Goal: Information Seeking & Learning: Learn about a topic

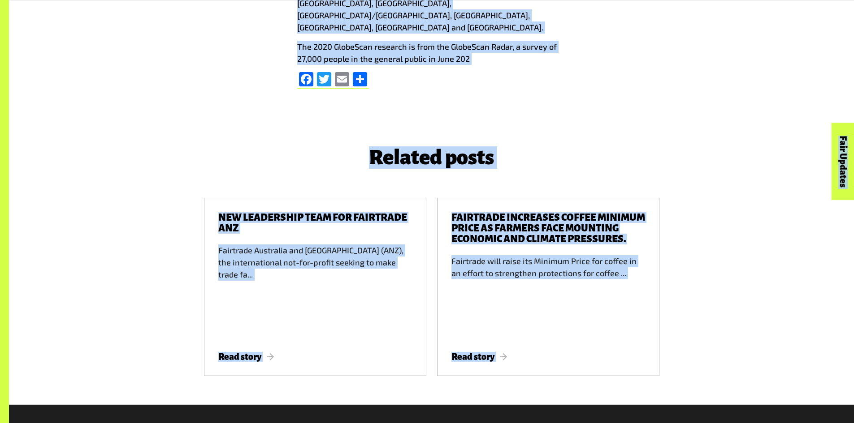
scroll to position [1444, 0]
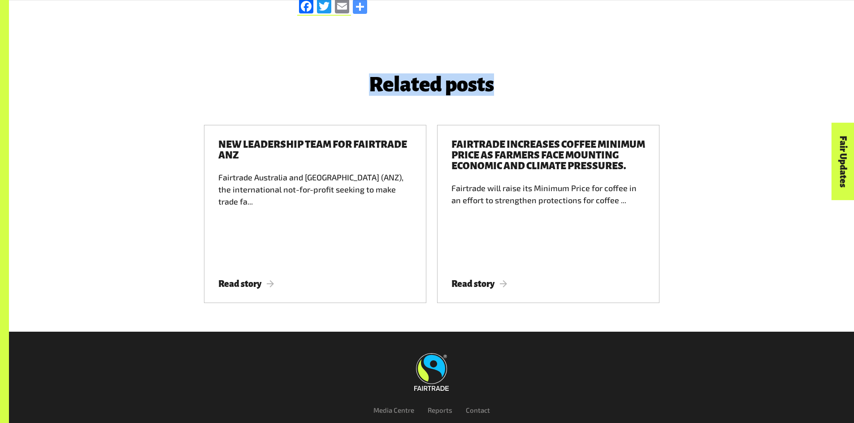
drag, startPoint x: 317, startPoint y: 387, endPoint x: 364, endPoint y: 107, distance: 283.6
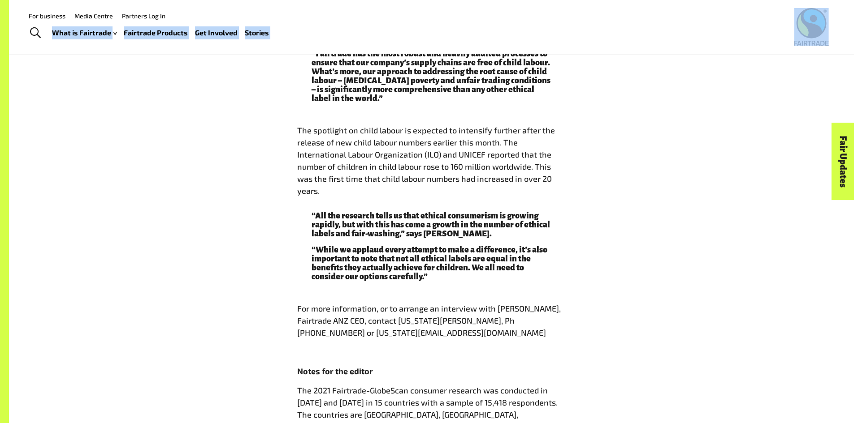
scroll to position [878, 0]
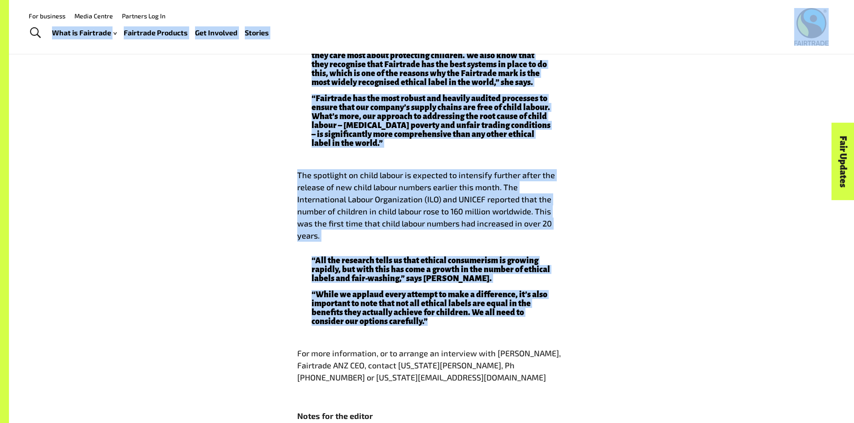
drag, startPoint x: 441, startPoint y: 304, endPoint x: 331, endPoint y: 65, distance: 263.3
click at [325, 35] on body "Menu For business Media Centre Partners Log In What is Fairtrade How Fairtrade …" at bounding box center [427, 86] width 854 height 1928
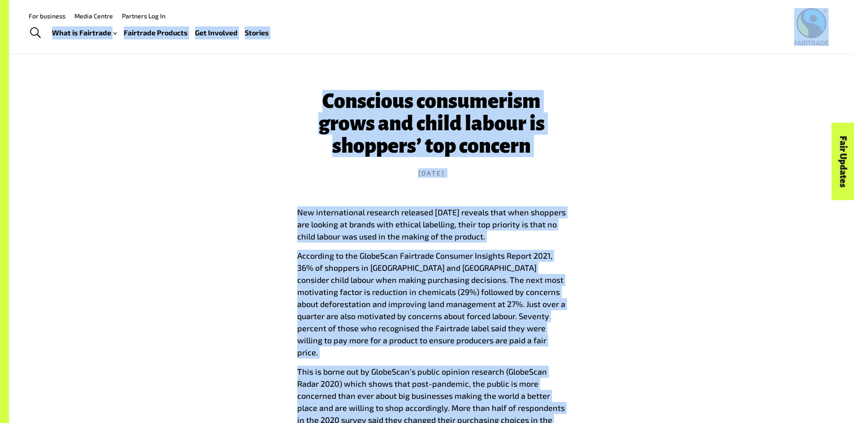
scroll to position [26, 0]
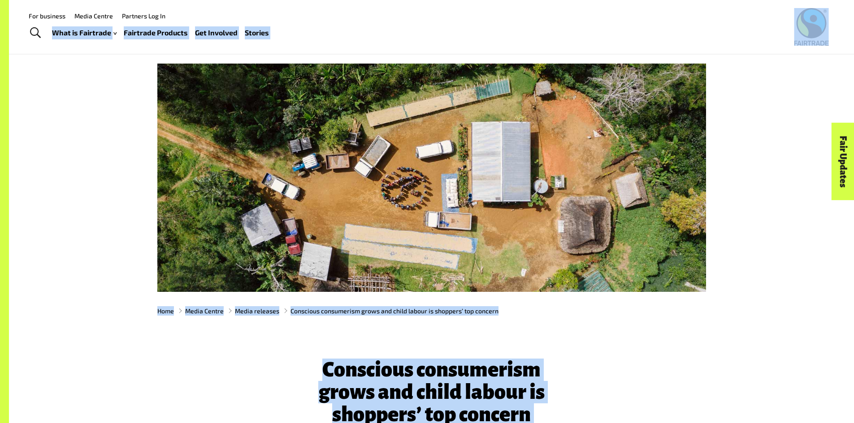
click at [339, 322] on div "Home Media Centre Media releases Conscious consumerism grows and child labour i…" at bounding box center [431, 311] width 845 height 24
drag, startPoint x: 337, startPoint y: 323, endPoint x: 313, endPoint y: 340, distance: 29.6
click at [337, 324] on div "Home Media Centre Media releases Conscious consumerism grows and child labour i…" at bounding box center [431, 311] width 845 height 38
click at [341, 365] on h1 "Conscious consumerism grows and child labour is shoppers’ top concern" at bounding box center [431, 392] width 269 height 67
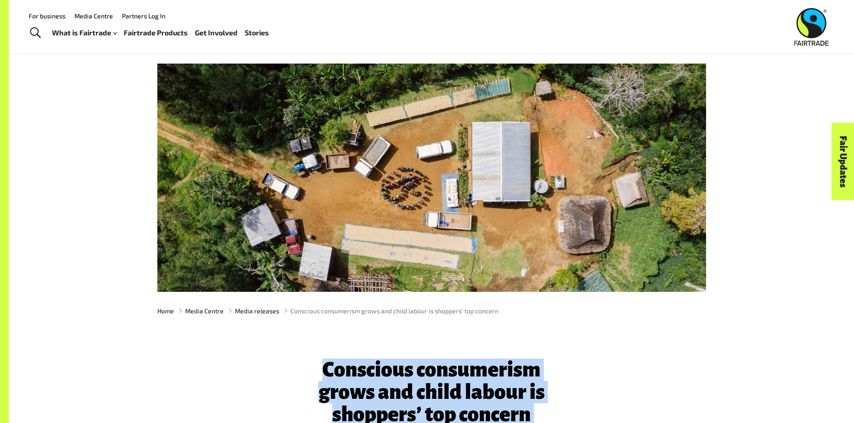
click at [341, 365] on h1 "Conscious consumerism grows and child labour is shoppers’ top concern" at bounding box center [431, 392] width 269 height 67
click at [326, 371] on h1 "Conscious consumerism grows and child labour is shoppers’ top concern" at bounding box center [431, 392] width 269 height 67
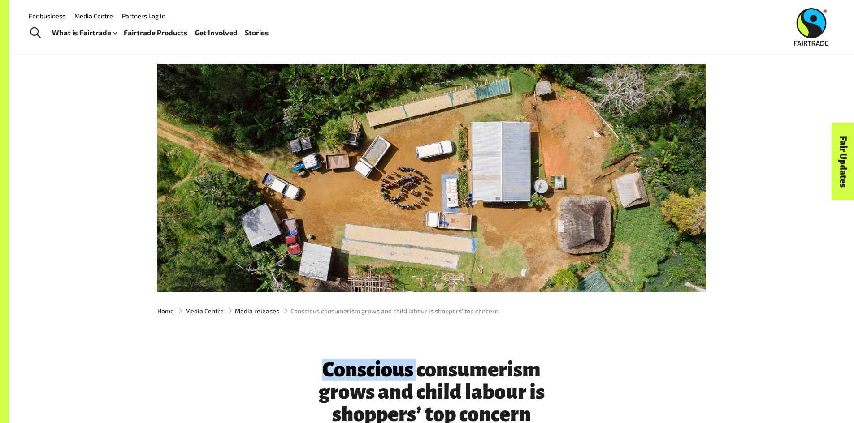
click at [326, 371] on h1 "Conscious consumerism grows and child labour is shoppers’ top concern" at bounding box center [431, 392] width 269 height 67
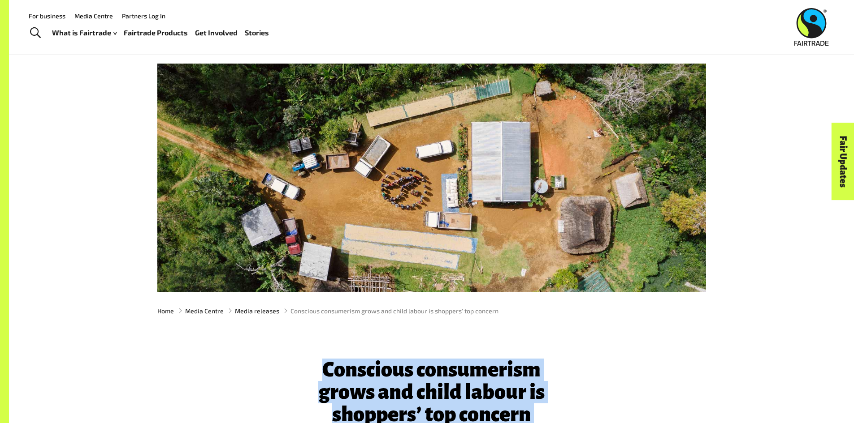
click at [326, 371] on h1 "Conscious consumerism grows and child labour is shoppers’ top concern" at bounding box center [431, 392] width 269 height 67
click at [324, 366] on h1 "Conscious consumerism grows and child labour is shoppers’ top concern" at bounding box center [431, 392] width 269 height 67
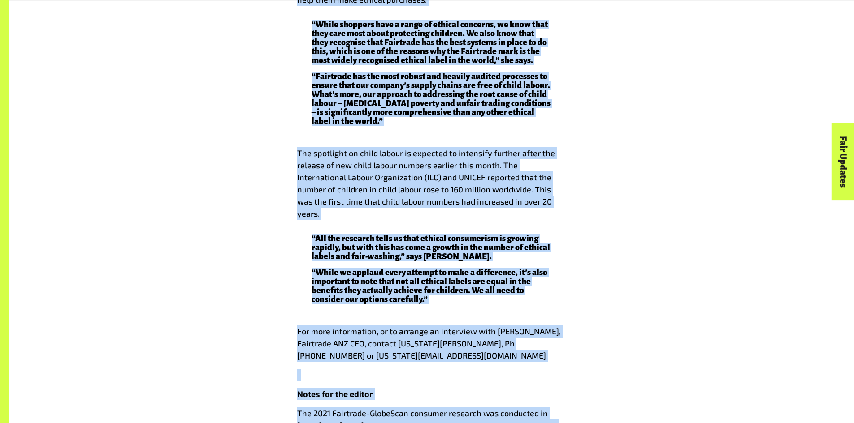
scroll to position [903, 0]
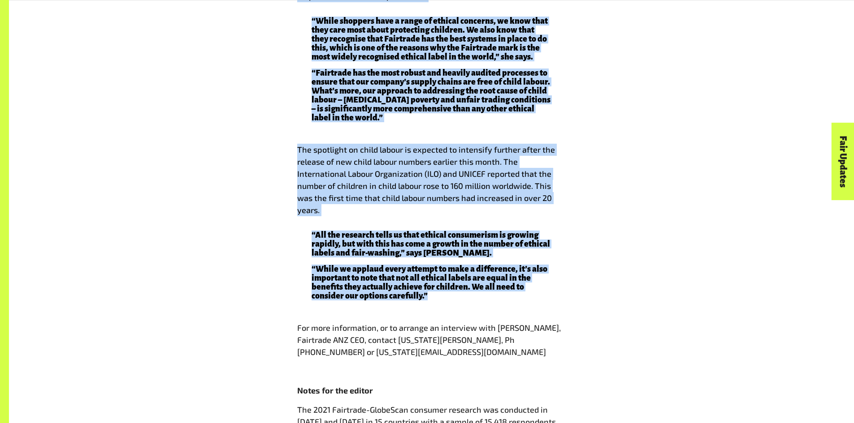
drag, startPoint x: 320, startPoint y: 366, endPoint x: 441, endPoint y: 273, distance: 152.4
click at [441, 273] on div "Conscious consumerism grows and child labour is shoppers’ top concern [DATE] Ne…" at bounding box center [432, 18] width 280 height 1131
copy div "Loremipsu dolorsitame conse adi elits doeius te incididu’ utl etdolor 42 Mag 13…"
click at [547, 231] on p "“All the research tells us that ethical consumerism is growing rapidly, but wit…" at bounding box center [431, 244] width 240 height 27
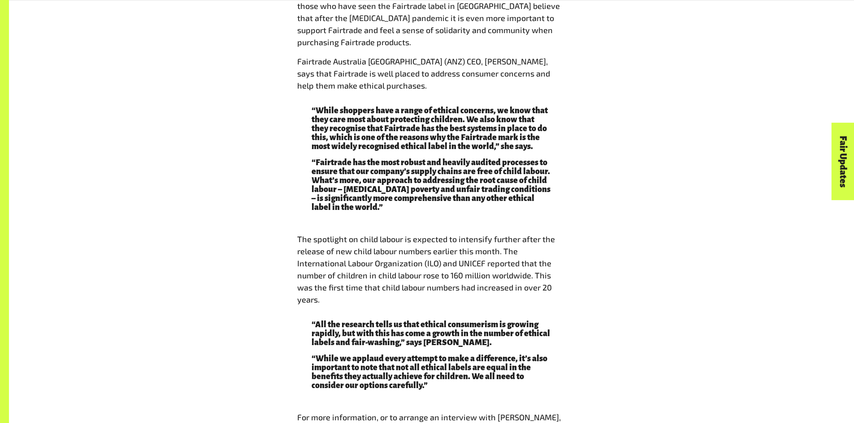
scroll to position [769, 0]
